Goal: Task Accomplishment & Management: Manage account settings

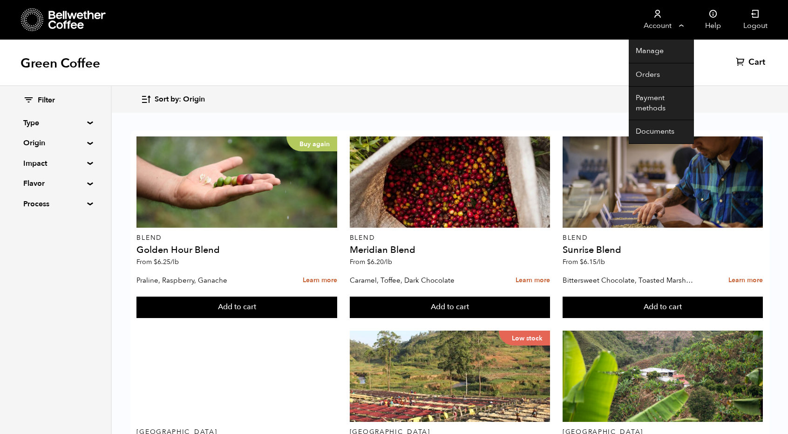
click at [659, 26] on link "Account" at bounding box center [657, 20] width 57 height 40
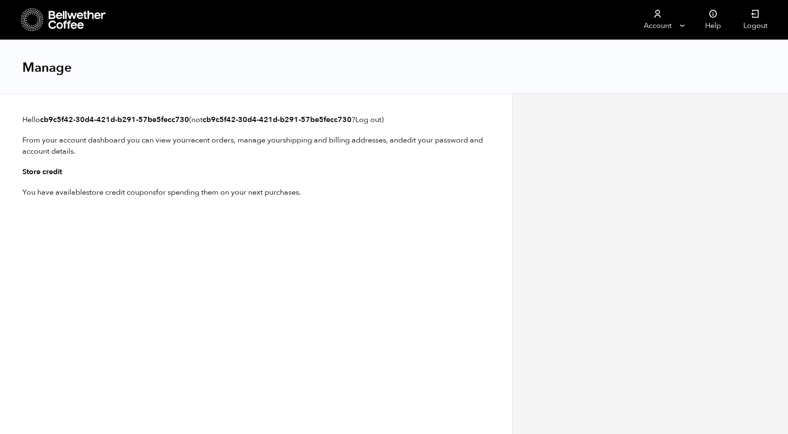
click at [651, 69] on div "Manage" at bounding box center [394, 67] width 788 height 54
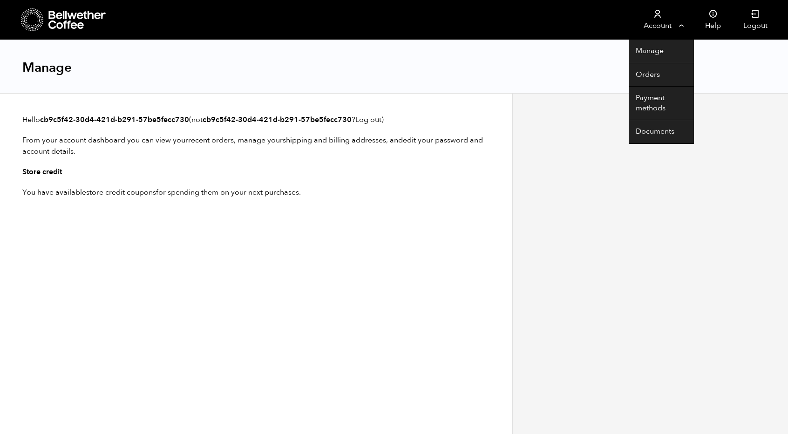
click at [653, 32] on link "Account" at bounding box center [657, 20] width 57 height 40
click at [652, 74] on link "Orders" at bounding box center [661, 75] width 65 height 24
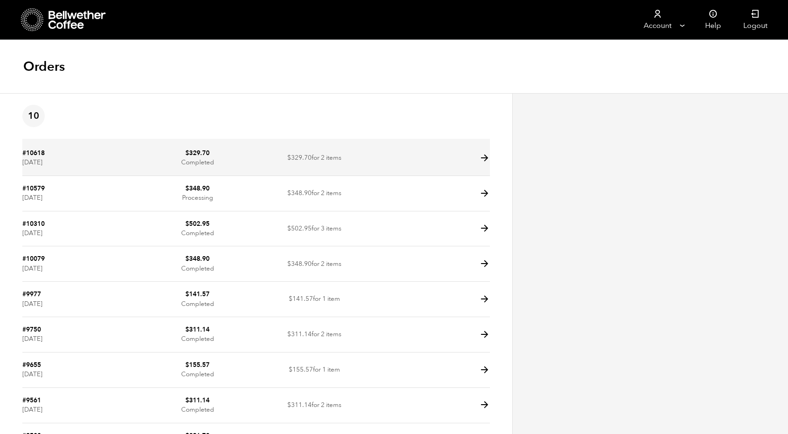
click at [308, 150] on td "$ 329.70 for 2 items" at bounding box center [314, 158] width 117 height 35
click at [484, 155] on icon at bounding box center [484, 158] width 11 height 11
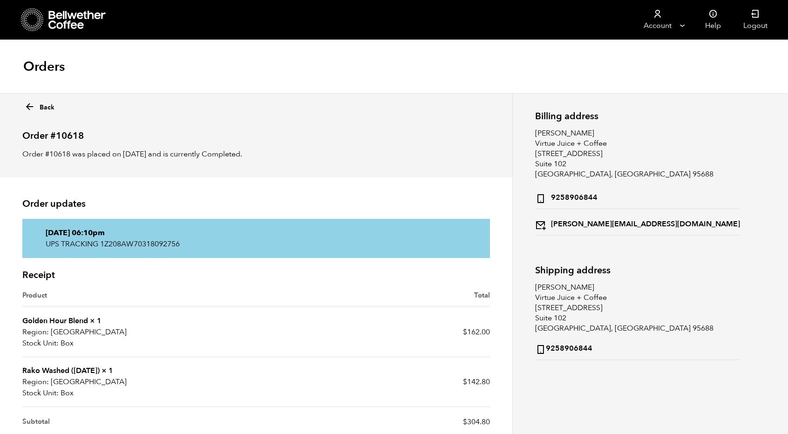
click at [49, 144] on div "Back Order #10618 Order #10618 was placed on [DATE] and is currently Completed." at bounding box center [256, 135] width 512 height 84
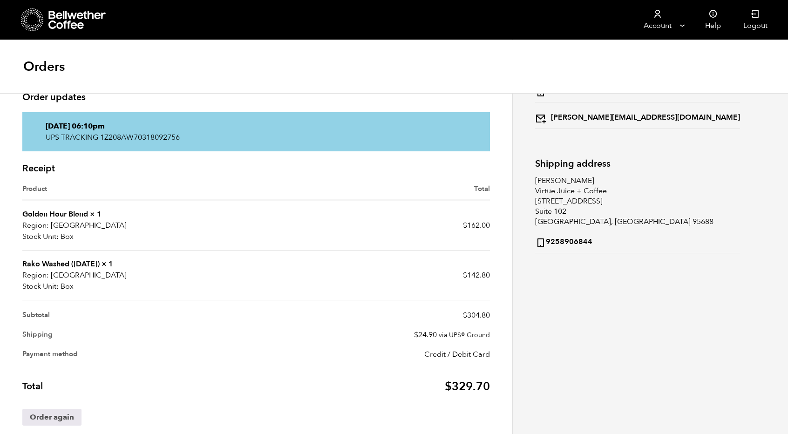
scroll to position [123, 0]
